Goal: Task Accomplishment & Management: Manage account settings

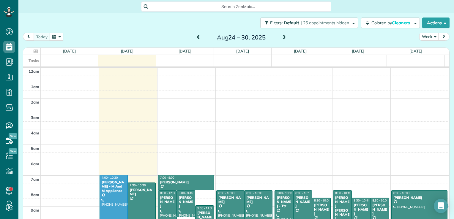
scroll to position [116, 0]
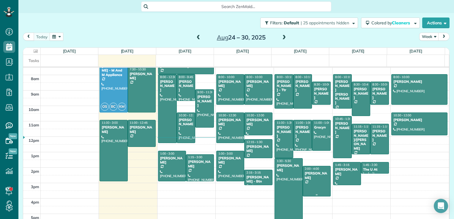
click at [309, 169] on span "2:00 - 4:00" at bounding box center [312, 169] width 14 height 4
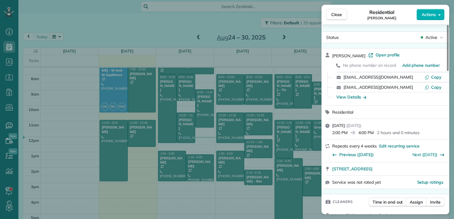
click at [428, 42] on div "Status Active" at bounding box center [386, 38] width 128 height 12
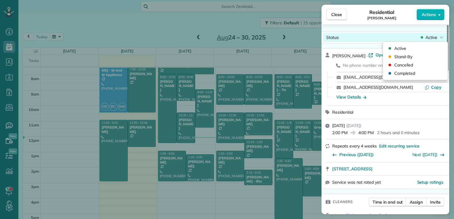
click at [430, 38] on span "Active" at bounding box center [432, 37] width 12 height 6
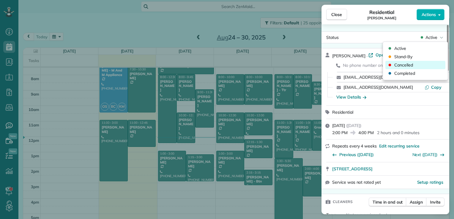
click at [420, 66] on div "Cancelled" at bounding box center [416, 65] width 60 height 8
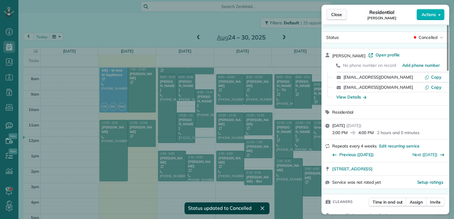
click at [338, 16] on span "Close" at bounding box center [336, 15] width 11 height 6
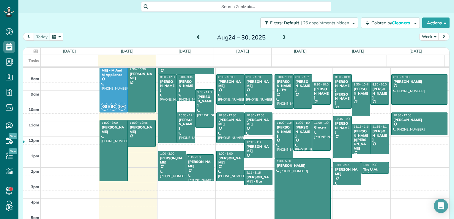
click at [282, 39] on span at bounding box center [284, 37] width 7 height 5
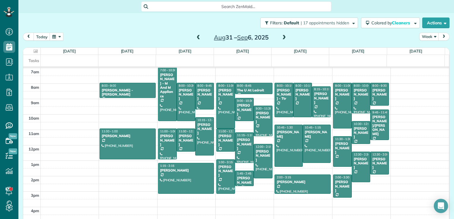
click at [195, 37] on span at bounding box center [198, 37] width 7 height 5
